Goal: Find specific page/section: Find specific page/section

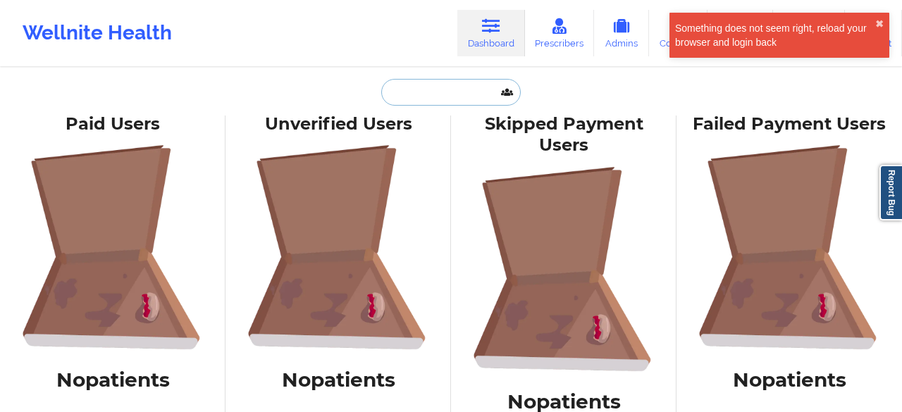
click at [447, 101] on input "text" at bounding box center [451, 92] width 140 height 27
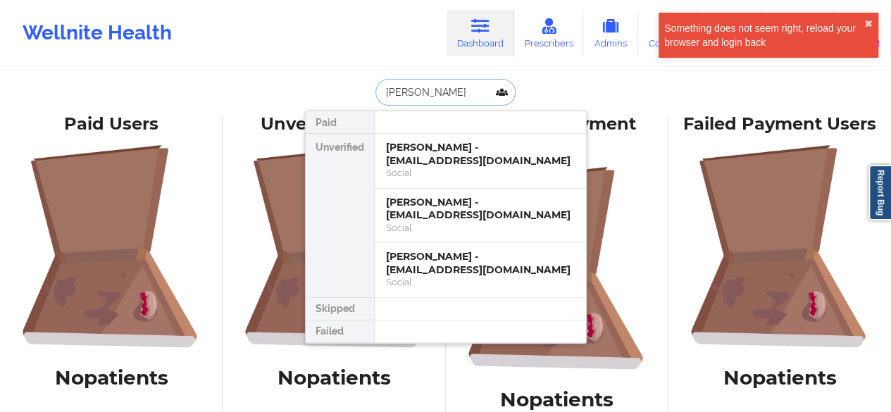
type input "[PERSON_NAME]"
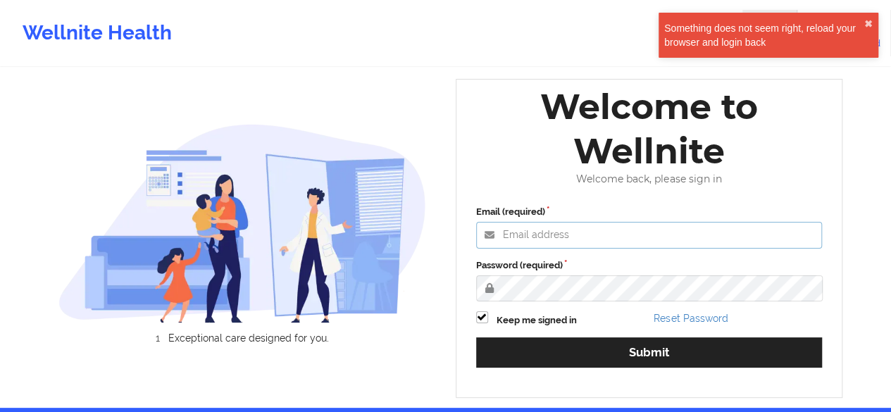
type input "[PERSON_NAME][EMAIL_ADDRESS][DOMAIN_NAME]"
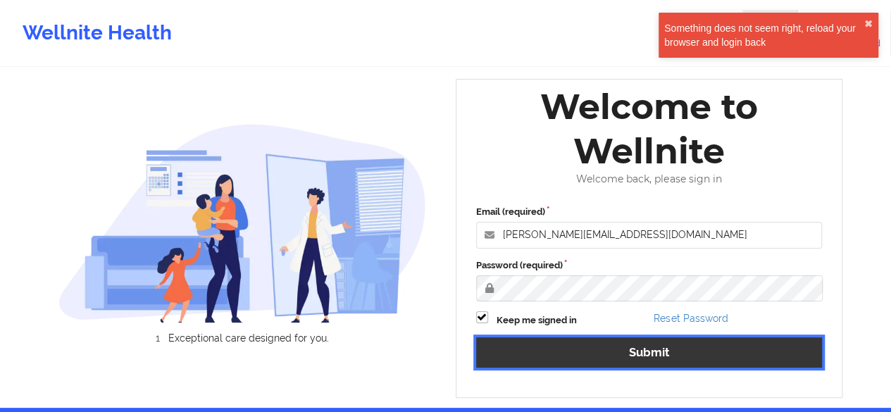
click at [528, 340] on button "Submit" at bounding box center [649, 353] width 347 height 30
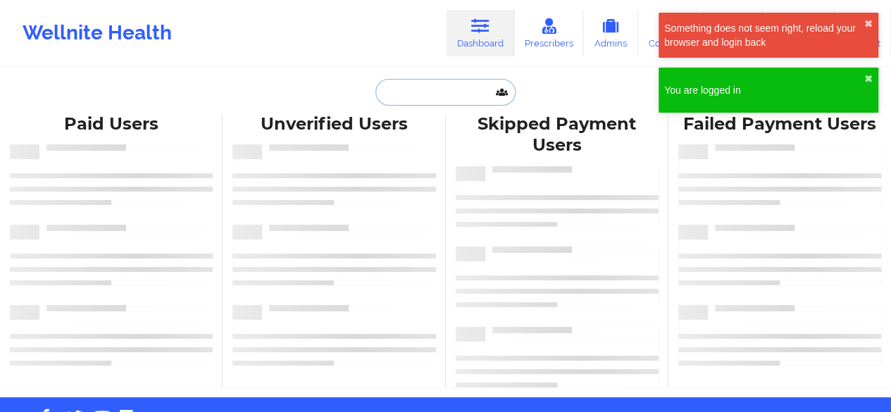
click at [404, 92] on input "text" at bounding box center [446, 92] width 140 height 27
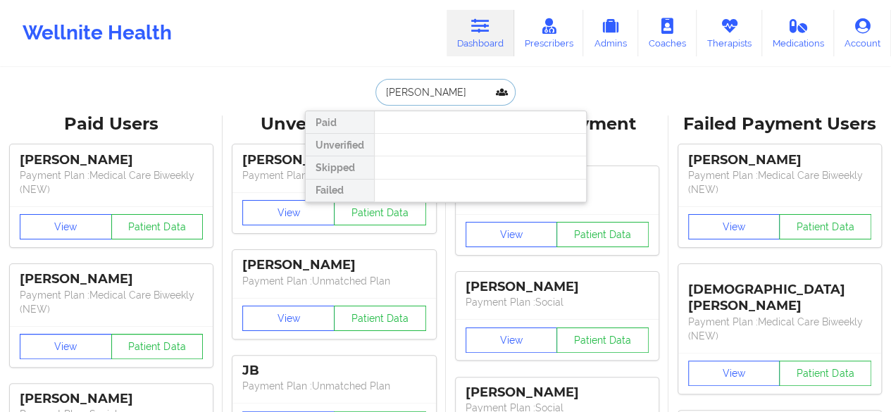
click at [440, 94] on input "[PERSON_NAME]" at bounding box center [446, 92] width 140 height 27
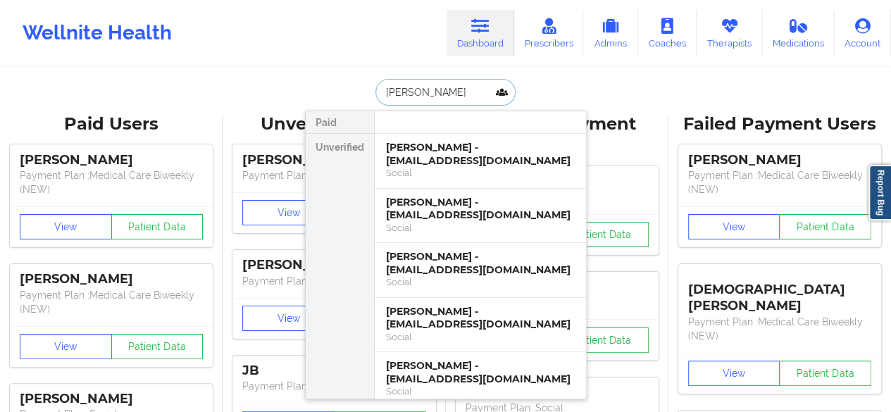
click at [425, 85] on input "[PERSON_NAME]" at bounding box center [446, 92] width 140 height 27
paste input "[PHONE_NUMBER]"
type input "[PHONE_NUMBER]"
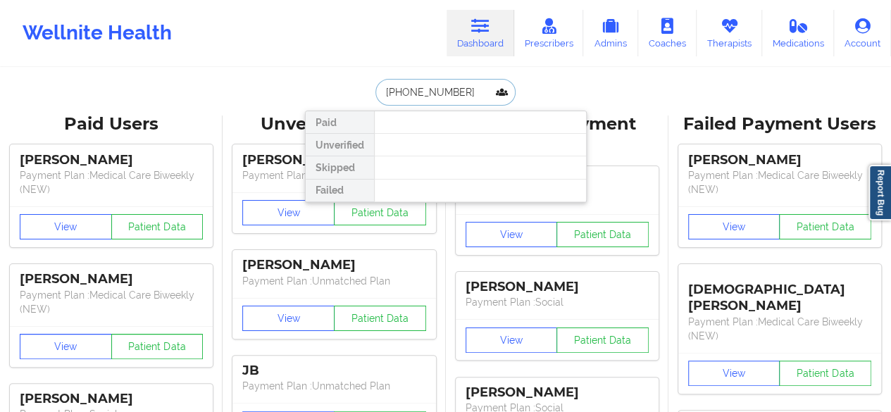
click at [417, 98] on input "[PHONE_NUMBER]" at bounding box center [446, 92] width 140 height 27
